Goal: Transaction & Acquisition: Purchase product/service

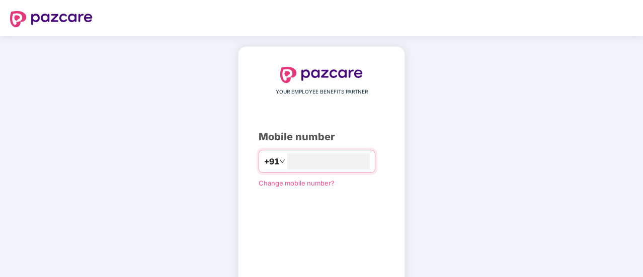
scroll to position [55, 0]
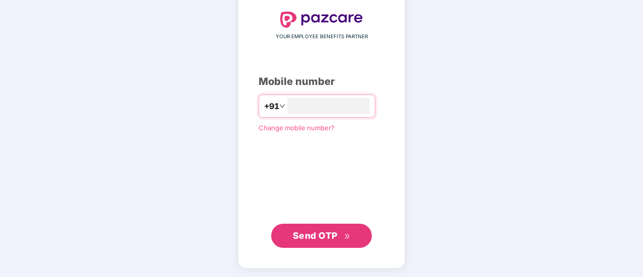
type input "**********"
click at [327, 243] on button "Send OTP" at bounding box center [321, 237] width 101 height 24
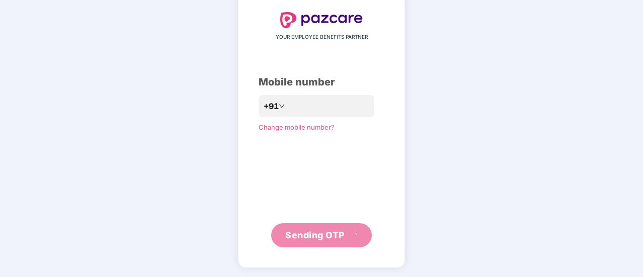
scroll to position [50, 0]
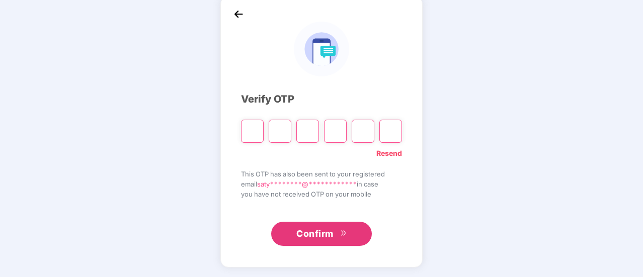
type input "*"
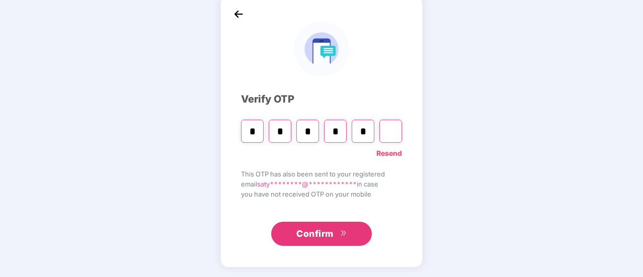
type input "*"
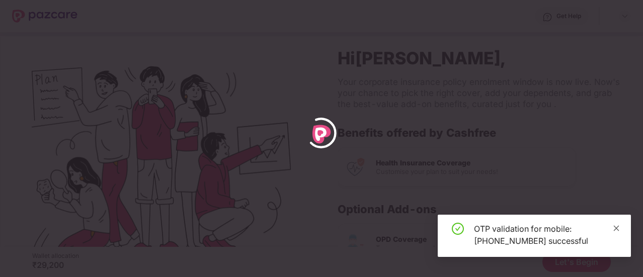
click at [618, 231] on icon "close" at bounding box center [616, 228] width 7 height 7
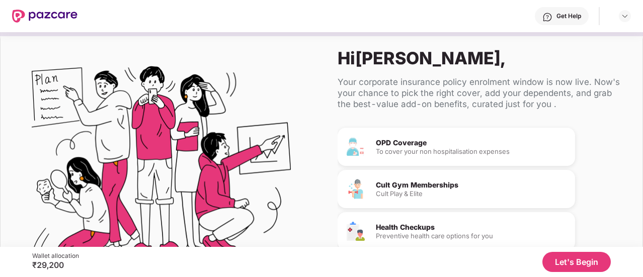
scroll to position [105, 0]
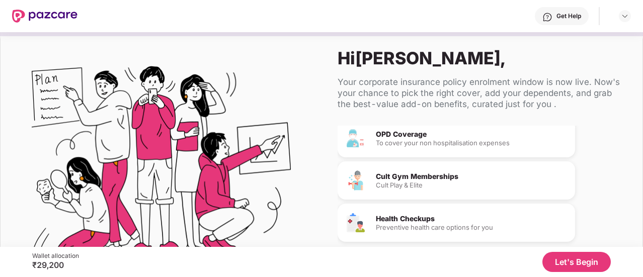
click at [575, 267] on button "Let's Begin" at bounding box center [577, 262] width 68 height 20
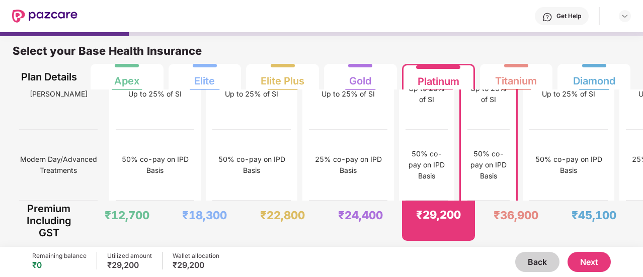
scroll to position [1238, 0]
copy span "Cochlear Implant"
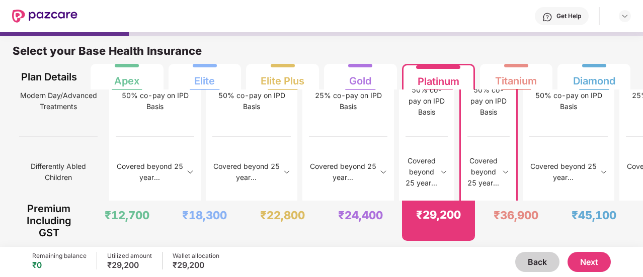
scroll to position [1302, 0]
drag, startPoint x: 464, startPoint y: 135, endPoint x: 411, endPoint y: 130, distance: 53.6
copy div "Covered upto 30k on IPD basis"
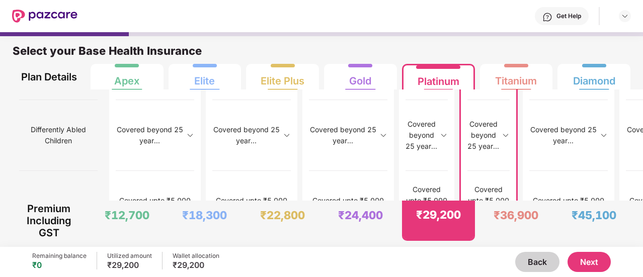
scroll to position [1339, 0]
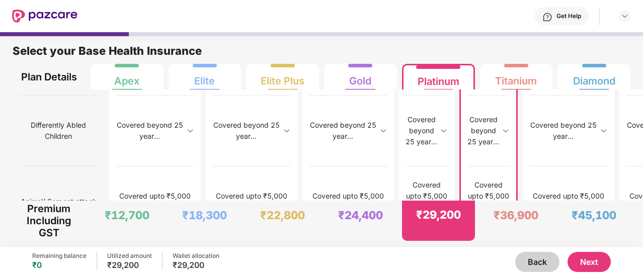
scroll to position [1343, 0]
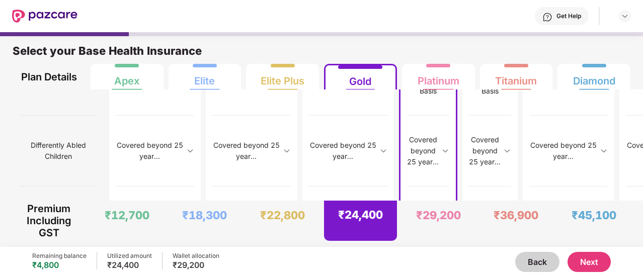
scroll to position [1348, 0]
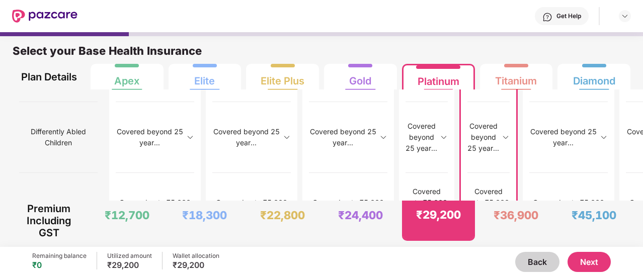
scroll to position [1336, 0]
drag, startPoint x: 76, startPoint y: 171, endPoint x: 22, endPoint y: 150, distance: 57.9
copy span "Critical Illness on indemnity basis upto INR 2 lakhs"
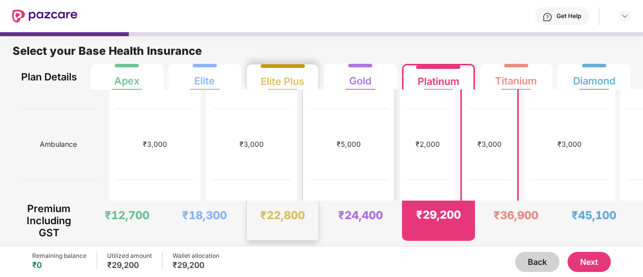
scroll to position [476, 0]
click at [582, 263] on button "Next" at bounding box center [589, 262] width 43 height 20
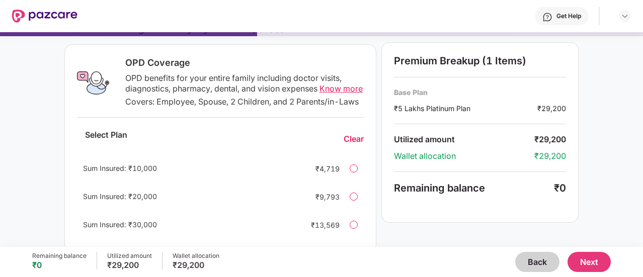
scroll to position [149, 0]
click at [540, 267] on button "Back" at bounding box center [538, 262] width 44 height 20
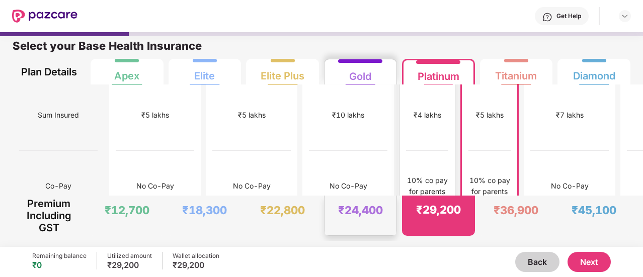
scroll to position [76, 0]
drag, startPoint x: 456, startPoint y: 96, endPoint x: 420, endPoint y: 93, distance: 36.4
click at [468, 93] on div "₹5 lakhs" at bounding box center [489, 115] width 42 height 71
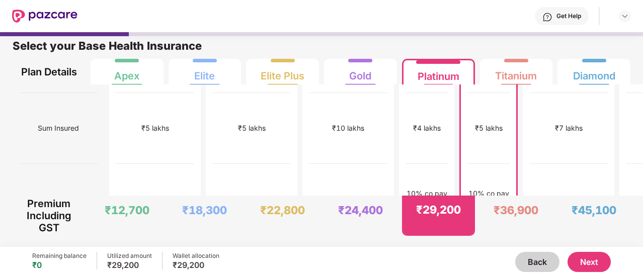
click at [468, 164] on div "10% co pay for parents" at bounding box center [489, 199] width 42 height 71
drag, startPoint x: 541, startPoint y: 210, endPoint x: 494, endPoint y: 209, distance: 46.8
click at [494, 209] on div "₹36,900" at bounding box center [517, 216] width 72 height 40
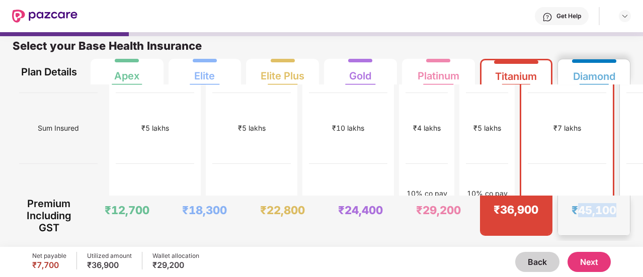
drag, startPoint x: 618, startPoint y: 210, endPoint x: 572, endPoint y: 209, distance: 45.8
click at [572, 209] on div "₹45,100" at bounding box center [594, 216] width 72 height 40
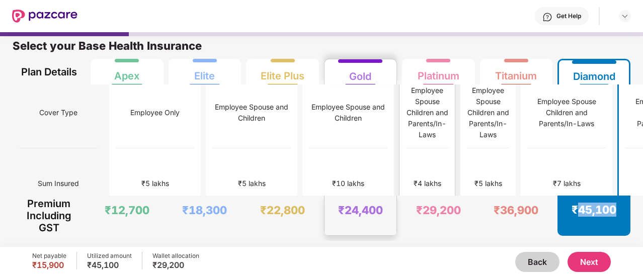
scroll to position [0, 0]
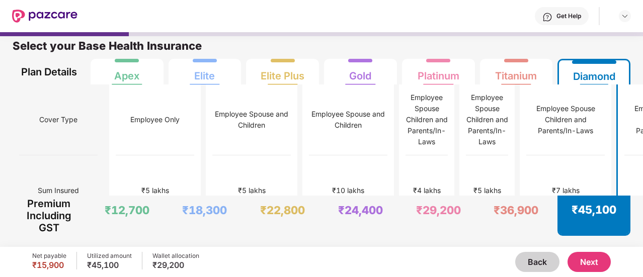
click at [386, 258] on div "Back Next" at bounding box center [405, 262] width 412 height 20
click at [406, 246] on div "Select your Base Health Insurance Plan Details Apex Elite Elite Plus Gold Plati…" at bounding box center [321, 139] width 643 height 215
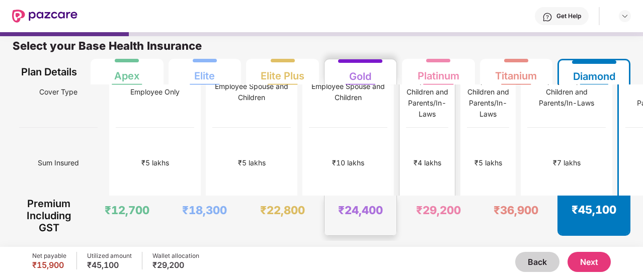
scroll to position [30, 0]
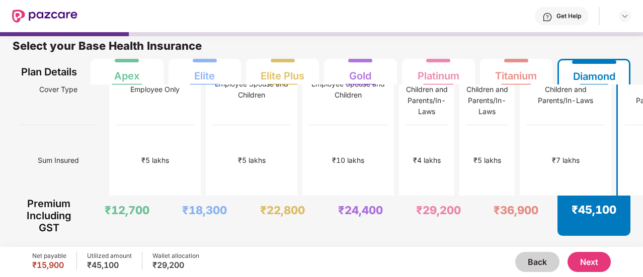
click at [352, 262] on div "Back Next" at bounding box center [405, 262] width 412 height 20
click at [406, 159] on div "₹4 lakhs" at bounding box center [427, 160] width 42 height 71
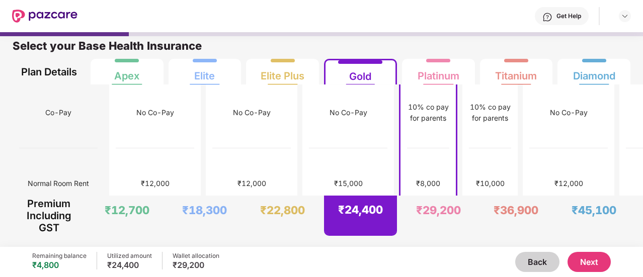
scroll to position [0, 0]
